Goal: Task Accomplishment & Management: Use online tool/utility

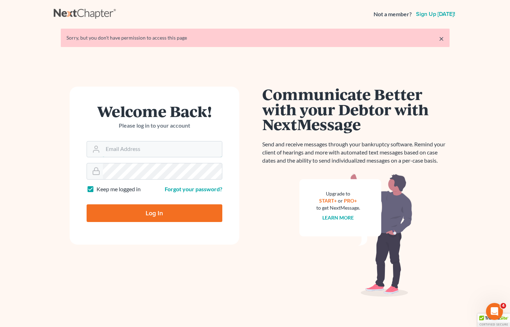
type input "nathalia@fairmaxlaw.com"
click at [154, 212] on input "Log In" at bounding box center [155, 213] width 136 height 18
type input "Thinking..."
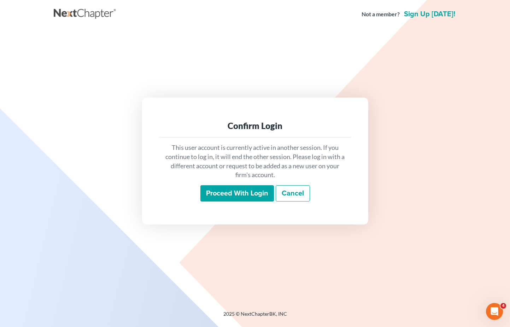
click at [267, 197] on input "Proceed with login" at bounding box center [237, 193] width 74 height 16
